Goal: Complete application form

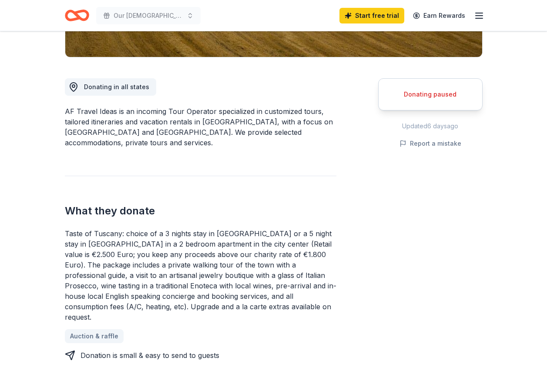
scroll to position [261, 0]
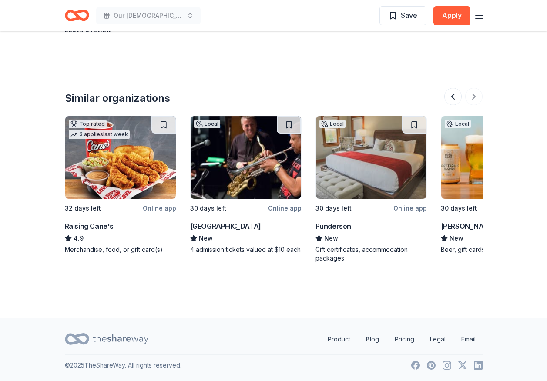
scroll to position [0, 822]
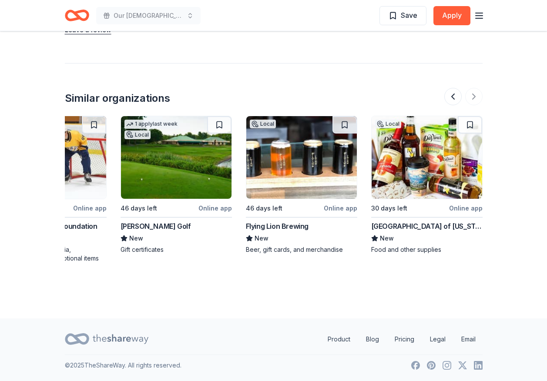
click at [138, 226] on div "[PERSON_NAME] Golf" at bounding box center [156, 226] width 70 height 10
click at [302, 163] on img at bounding box center [301, 157] width 111 height 83
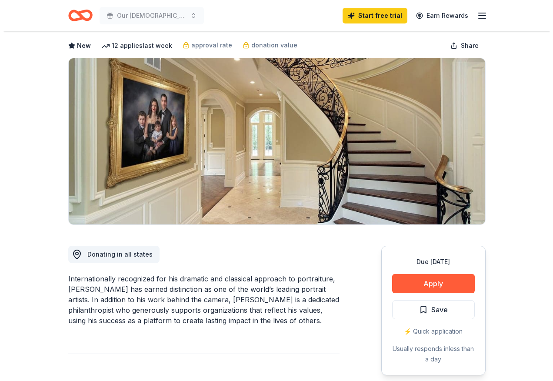
scroll to position [0, 0]
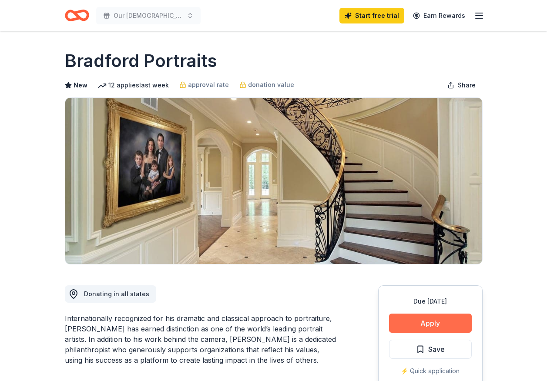
click at [435, 328] on button "Apply" at bounding box center [430, 323] width 83 height 19
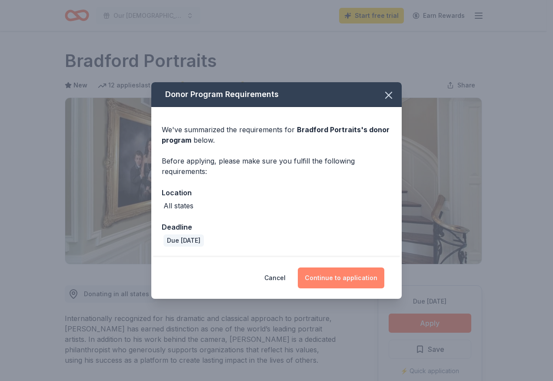
click at [356, 275] on button "Continue to application" at bounding box center [341, 278] width 87 height 21
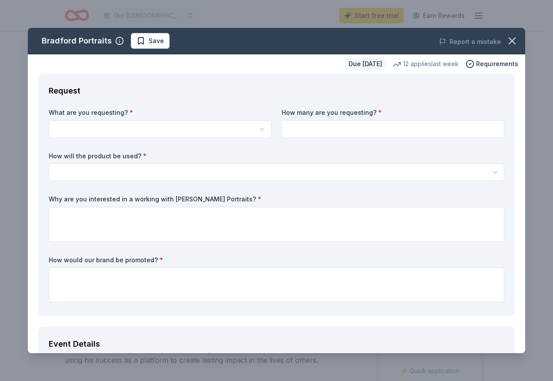
click at [70, 131] on html "Our [DEMOGRAPHIC_DATA] of the Valley Spectacular Christmas Jubilee Start free t…" at bounding box center [276, 190] width 553 height 381
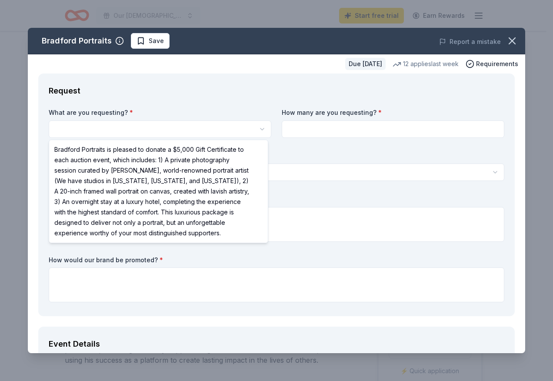
select select "Bradford Portraits is pleased to donate a $5,000 Gift Certificate to each aucti…"
click at [0, 151] on html "Our [DEMOGRAPHIC_DATA] of the Valley Spectacular Christmas Jubilee Start free t…" at bounding box center [276, 190] width 553 height 381
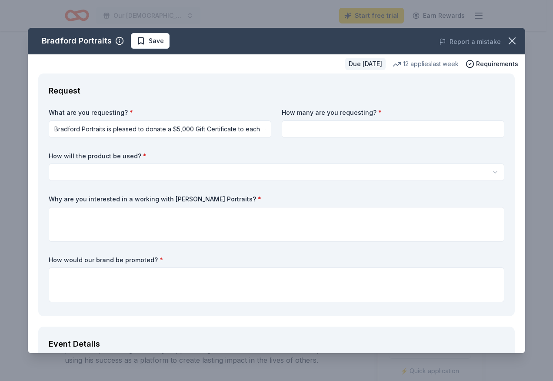
click at [60, 130] on html "Our [DEMOGRAPHIC_DATA] of the Valley Spectacular Christmas Jubilee Start free t…" at bounding box center [276, 190] width 553 height 381
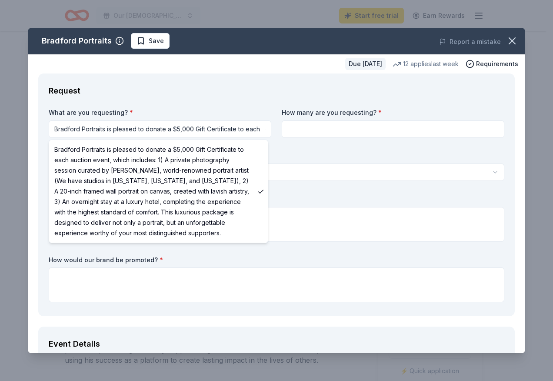
drag, startPoint x: 56, startPoint y: 148, endPoint x: 194, endPoint y: 222, distance: 157.1
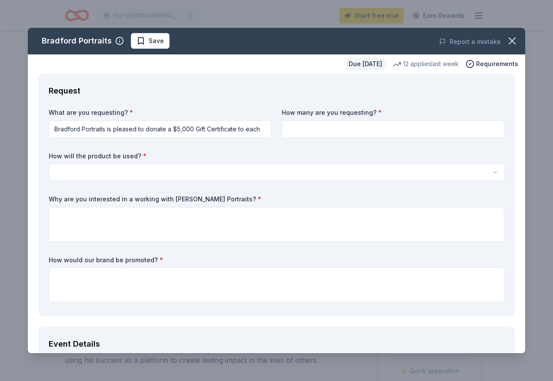
click at [323, 127] on input at bounding box center [393, 129] width 223 height 17
type input "1"
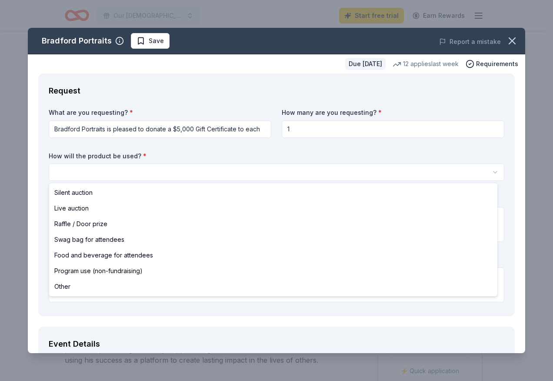
click at [57, 172] on html "Our [DEMOGRAPHIC_DATA] of the Valley Spectacular Christmas Jubilee Start free t…" at bounding box center [276, 190] width 553 height 381
select select "raffleDoorPrize"
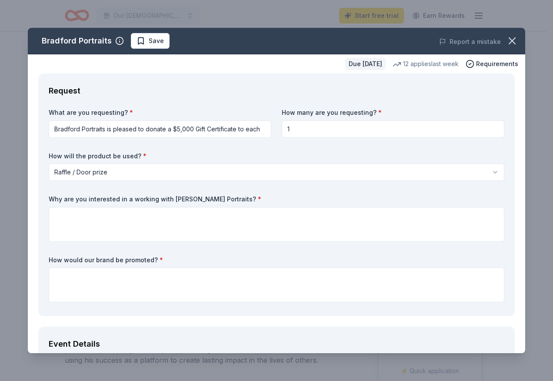
click at [57, 126] on html "Our [DEMOGRAPHIC_DATA] of the Valley Spectacular Christmas Jubilee Start free t…" at bounding box center [276, 190] width 553 height 381
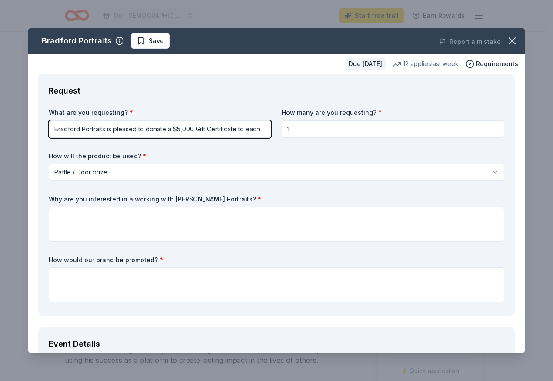
drag, startPoint x: 57, startPoint y: 127, endPoint x: 415, endPoint y: 119, distance: 357.8
click at [415, 119] on html "Our [DEMOGRAPHIC_DATA] of the Valley Spectacular Christmas Jubilee Start free t…" at bounding box center [276, 190] width 553 height 381
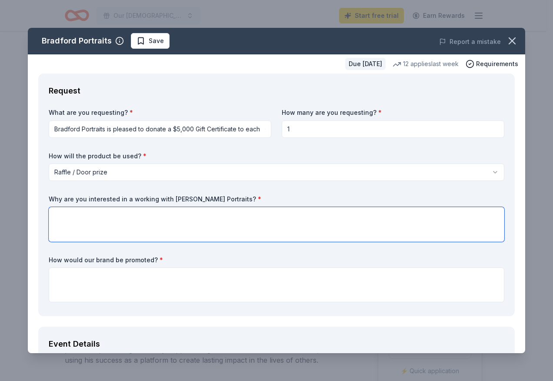
click at [60, 238] on textarea at bounding box center [277, 224] width 456 height 35
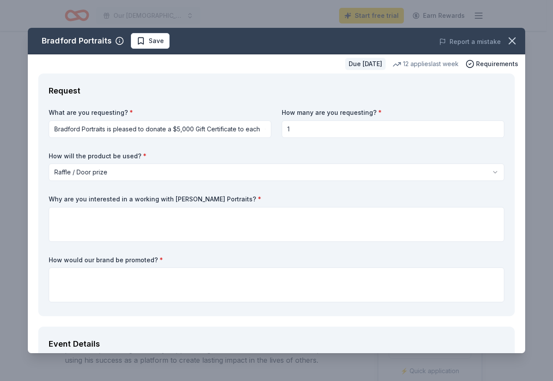
click at [262, 132] on html "Our [DEMOGRAPHIC_DATA] of the Valley Spectacular Christmas Jubilee Start free t…" at bounding box center [276, 190] width 553 height 381
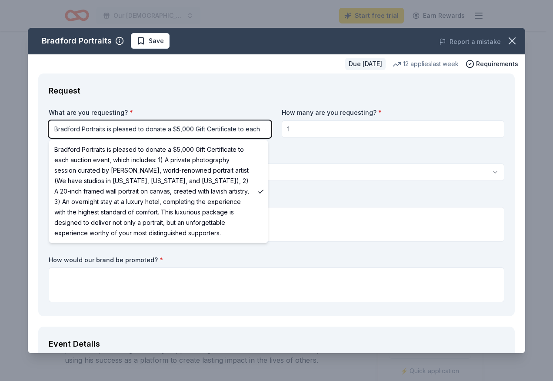
click at [536, 213] on html "Our [DEMOGRAPHIC_DATA] of the Valley Spectacular Christmas Jubilee Start free t…" at bounding box center [276, 190] width 553 height 381
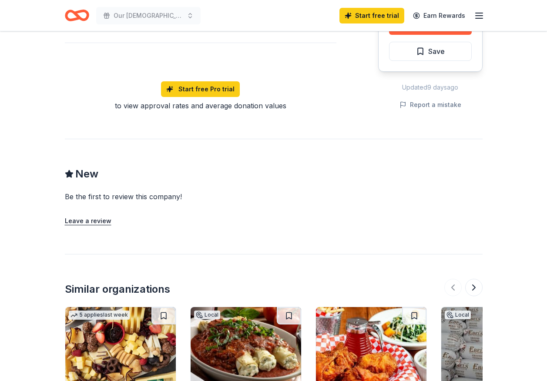
scroll to position [696, 0]
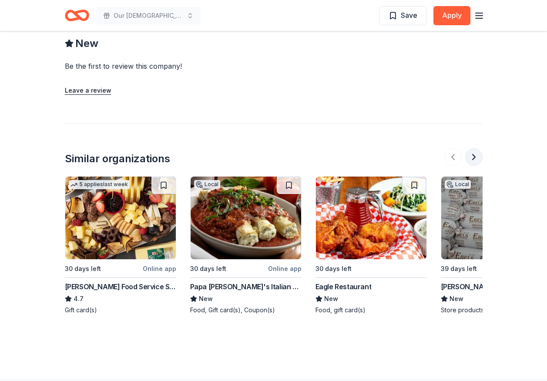
click at [473, 148] on button at bounding box center [473, 156] width 17 height 17
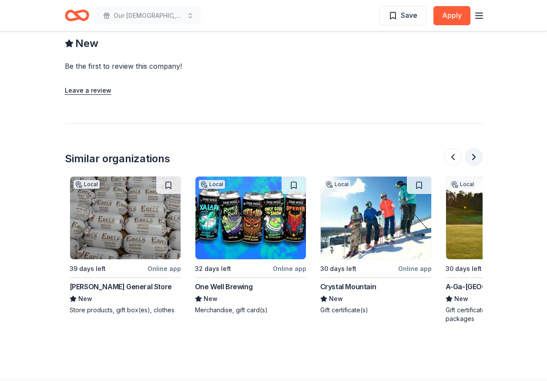
scroll to position [0, 376]
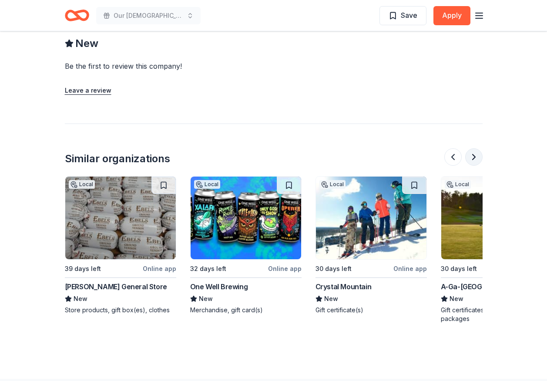
click at [472, 148] on button at bounding box center [473, 156] width 17 height 17
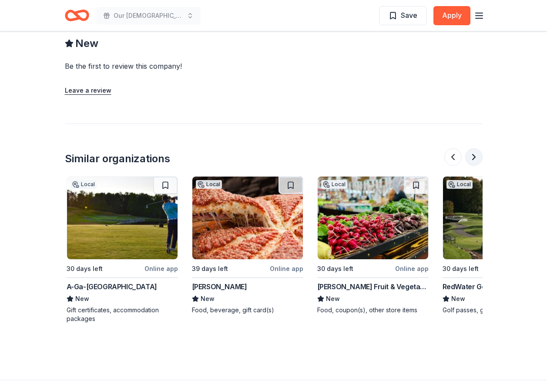
scroll to position [0, 752]
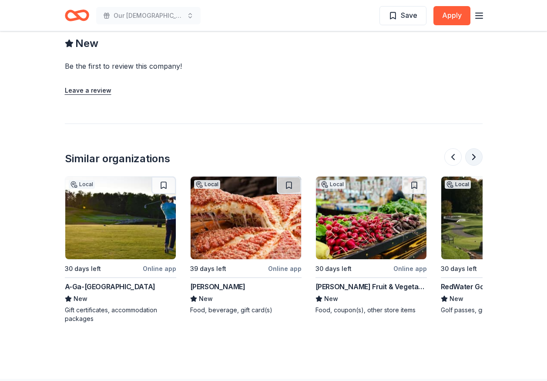
click at [472, 148] on button at bounding box center [473, 156] width 17 height 17
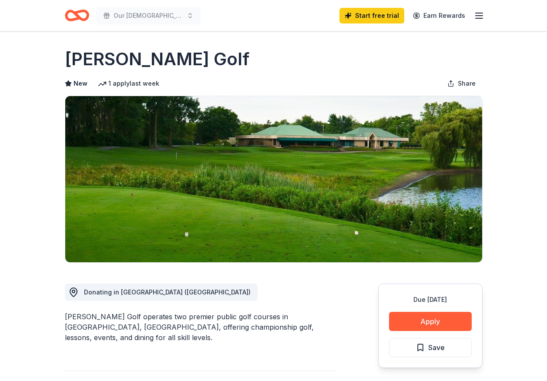
scroll to position [0, 0]
